Goal: Task Accomplishment & Management: Manage account settings

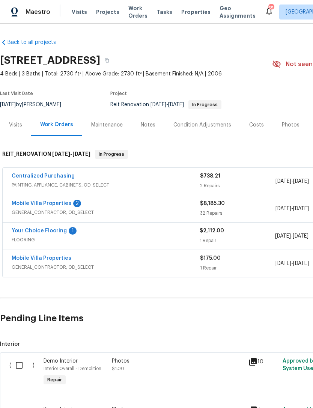
click at [36, 231] on link "Your Choice Flooring" at bounding box center [39, 230] width 55 height 5
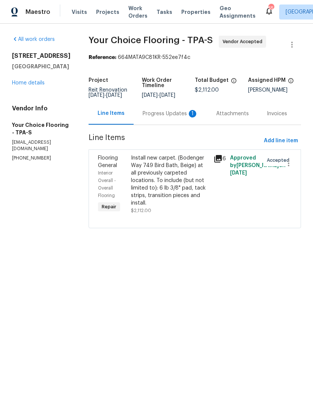
click at [162, 118] on div "Progress Updates 1" at bounding box center [171, 114] width 56 height 8
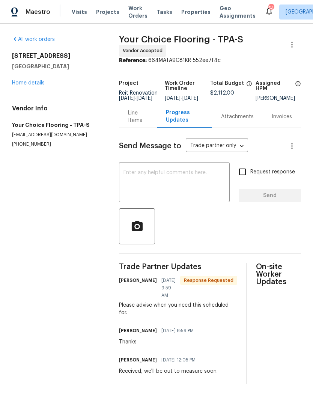
click at [135, 124] on div "Line Items" at bounding box center [138, 116] width 20 height 15
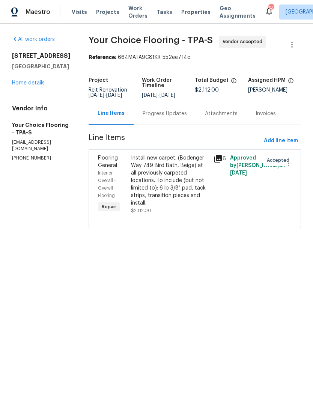
click at [24, 80] on link "Home details" at bounding box center [28, 82] width 33 height 5
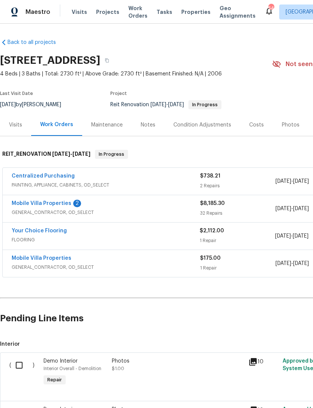
click at [27, 201] on link "Mobile Villa Properties" at bounding box center [42, 203] width 60 height 5
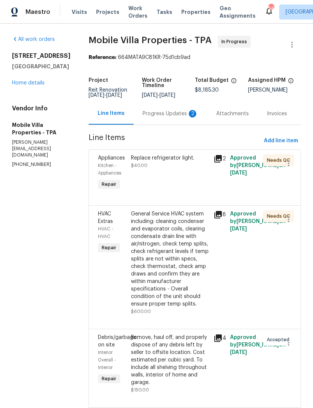
click at [143, 114] on div "Progress Updates 2" at bounding box center [171, 114] width 56 height 8
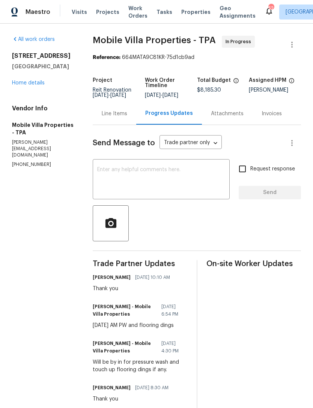
click at [103, 118] on div "Line Items" at bounding box center [115, 114] width 26 height 8
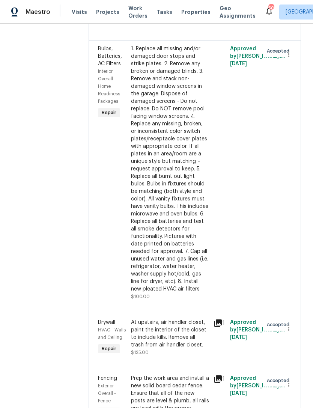
scroll to position [637, 0]
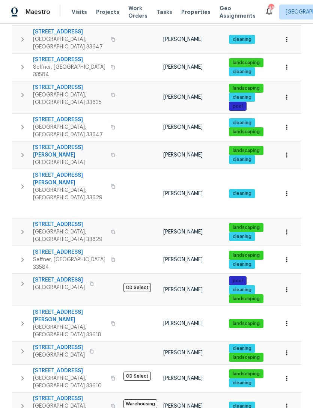
scroll to position [182, 0]
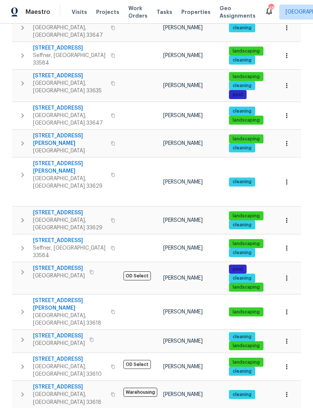
click at [65, 383] on span "[STREET_ADDRESS]" at bounding box center [69, 387] width 73 height 8
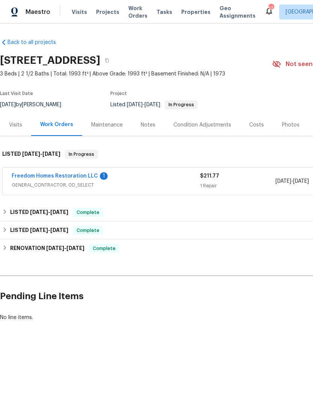
click at [80, 177] on link "Freedom Homes Restoration LLC" at bounding box center [55, 175] width 86 height 5
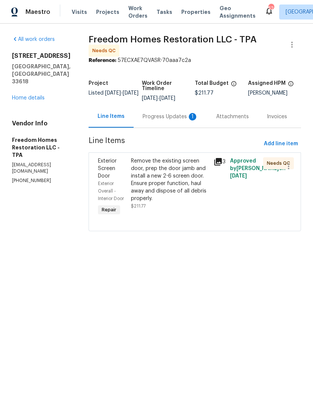
click at [173, 189] on div "Remove the existing screen door, prep the door jamb and install a new 2-6 scree…" at bounding box center [170, 179] width 78 height 45
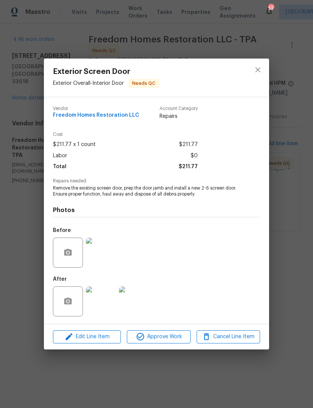
click at [107, 304] on img at bounding box center [101, 301] width 30 height 30
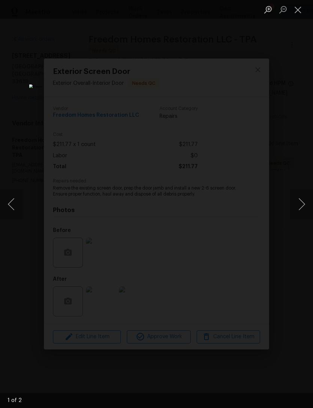
click at [297, 9] on button "Close lightbox" at bounding box center [298, 9] width 15 height 13
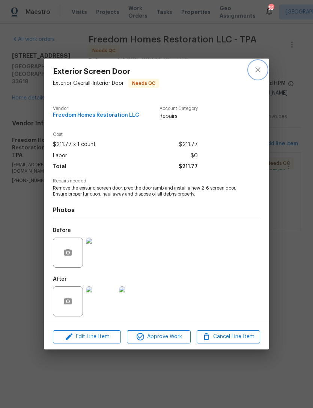
click at [259, 68] on icon "close" at bounding box center [257, 70] width 5 height 5
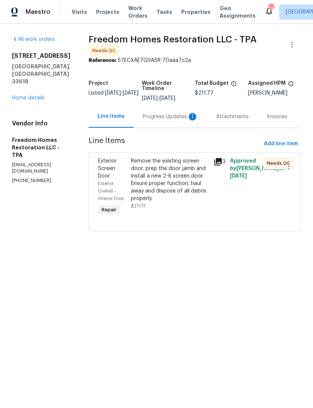
click at [166, 177] on div "Remove the existing screen door, prep the door jamb and install a new 2-6 scree…" at bounding box center [170, 179] width 78 height 45
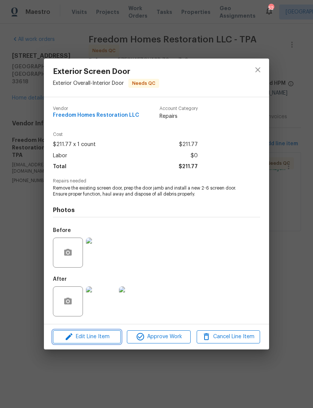
click at [115, 339] on span "Edit Line Item" at bounding box center [86, 336] width 63 height 9
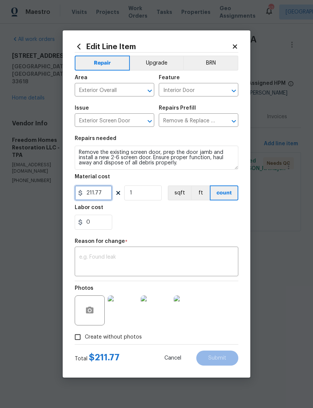
click at [109, 196] on input "211.77" at bounding box center [94, 192] width 38 height 15
type input "350"
click at [207, 255] on textarea at bounding box center [156, 263] width 155 height 16
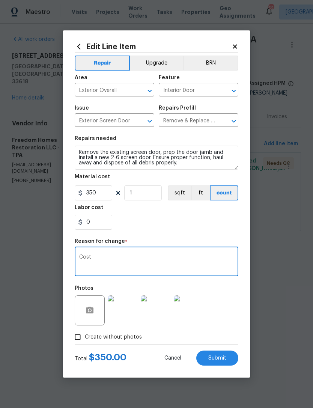
type textarea "Cost"
click at [180, 222] on div "0" at bounding box center [157, 222] width 164 height 15
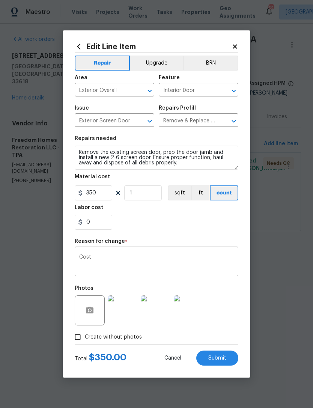
click at [219, 361] on span "Submit" at bounding box center [217, 359] width 18 height 6
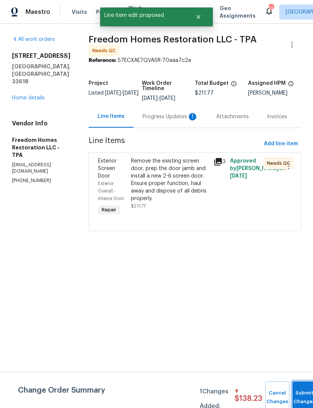
click at [298, 390] on button "Submit Changes" at bounding box center [304, 397] width 24 height 32
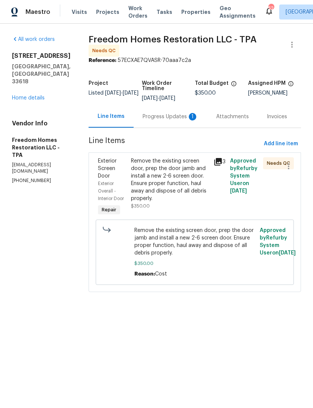
click at [168, 192] on div "Remove the existing screen door, prep the door jamb and install a new 2-6 scree…" at bounding box center [170, 179] width 78 height 45
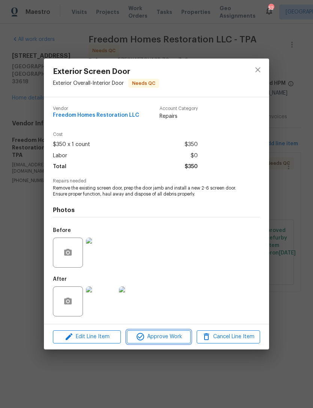
click at [167, 338] on span "Approve Work" at bounding box center [158, 336] width 59 height 9
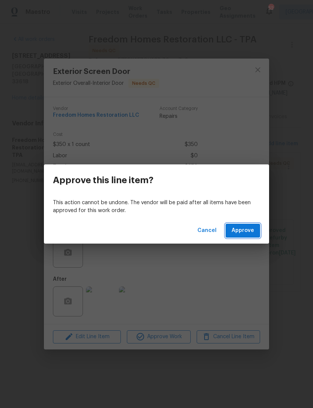
click at [251, 232] on span "Approve" at bounding box center [243, 230] width 23 height 9
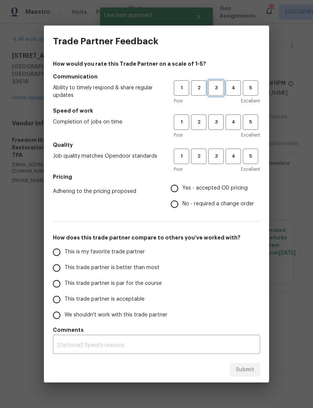
click at [220, 95] on button "3" at bounding box center [215, 87] width 15 height 15
click at [216, 119] on span "3" at bounding box center [216, 122] width 14 height 9
click at [217, 158] on span "3" at bounding box center [216, 156] width 14 height 9
click at [210, 198] on label "No - required a change order" at bounding box center [210, 204] width 87 height 16
click at [182, 198] on input "No - required a change order" at bounding box center [175, 204] width 16 height 16
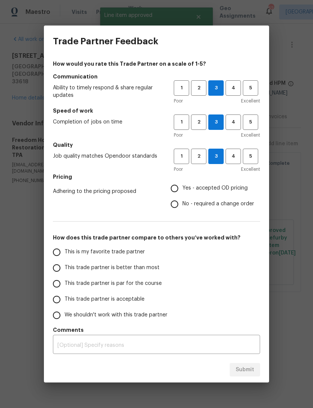
radio input "true"
click at [145, 283] on span "This trade partner is par for the course" at bounding box center [113, 284] width 97 height 8
click at [65, 283] on input "This trade partner is par for the course" at bounding box center [57, 284] width 16 height 16
radio input "false"
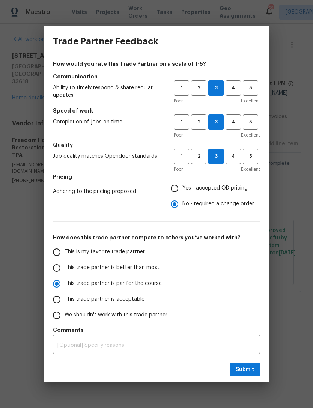
click at [223, 191] on span "Yes - accepted OD pricing" at bounding box center [214, 188] width 65 height 8
click at [182, 191] on input "Yes - accepted OD pricing" at bounding box center [175, 189] width 16 height 16
radio input "false"
radio input "true"
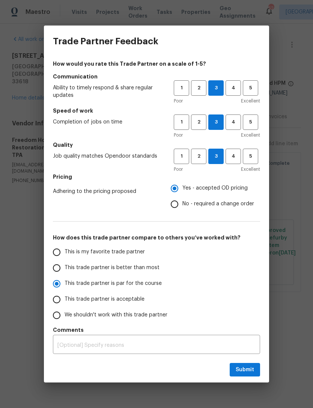
click at [227, 204] on span "No - required a change order" at bounding box center [218, 204] width 72 height 8
click at [182, 204] on input "No - required a change order" at bounding box center [175, 204] width 16 height 16
click at [251, 371] on span "Submit" at bounding box center [245, 369] width 18 height 9
radio input "false"
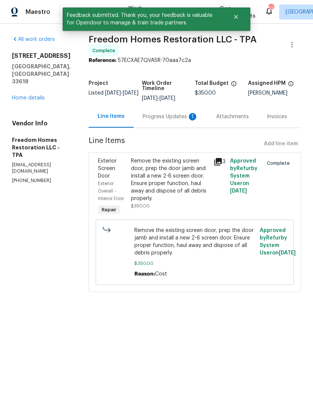
click at [187, 115] on div "Progress Updates 1" at bounding box center [171, 117] width 56 height 8
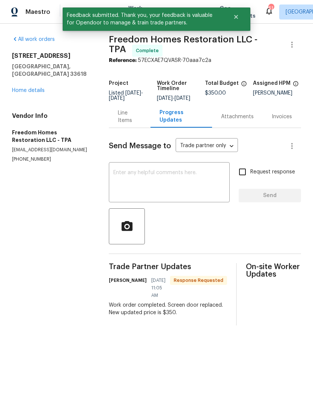
click at [188, 194] on textarea at bounding box center [169, 183] width 112 height 26
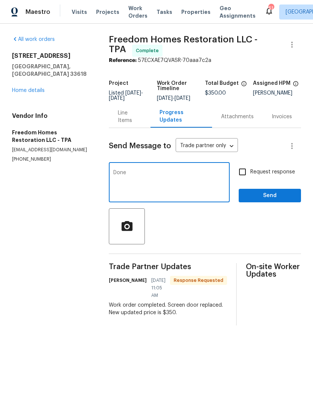
type textarea "Done"
click at [270, 200] on span "Send" at bounding box center [270, 195] width 50 height 9
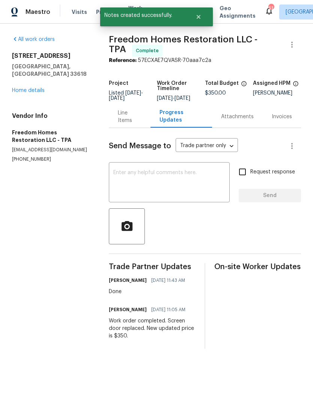
click at [38, 88] on link "Home details" at bounding box center [28, 90] width 33 height 5
